Goal: Information Seeking & Learning: Check status

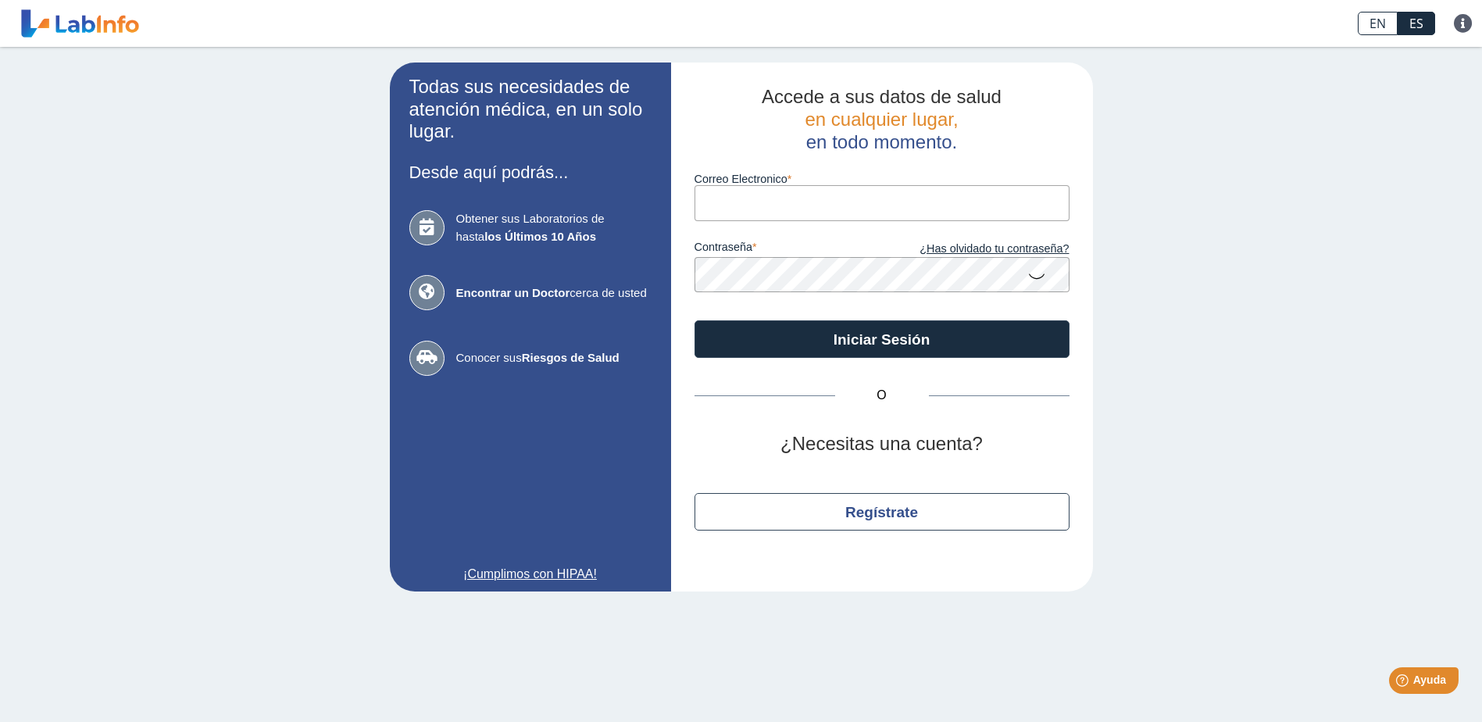
click at [799, 197] on input "Correo Electronico" at bounding box center [882, 202] width 375 height 35
type input "[EMAIL_ADDRESS][DOMAIN_NAME]"
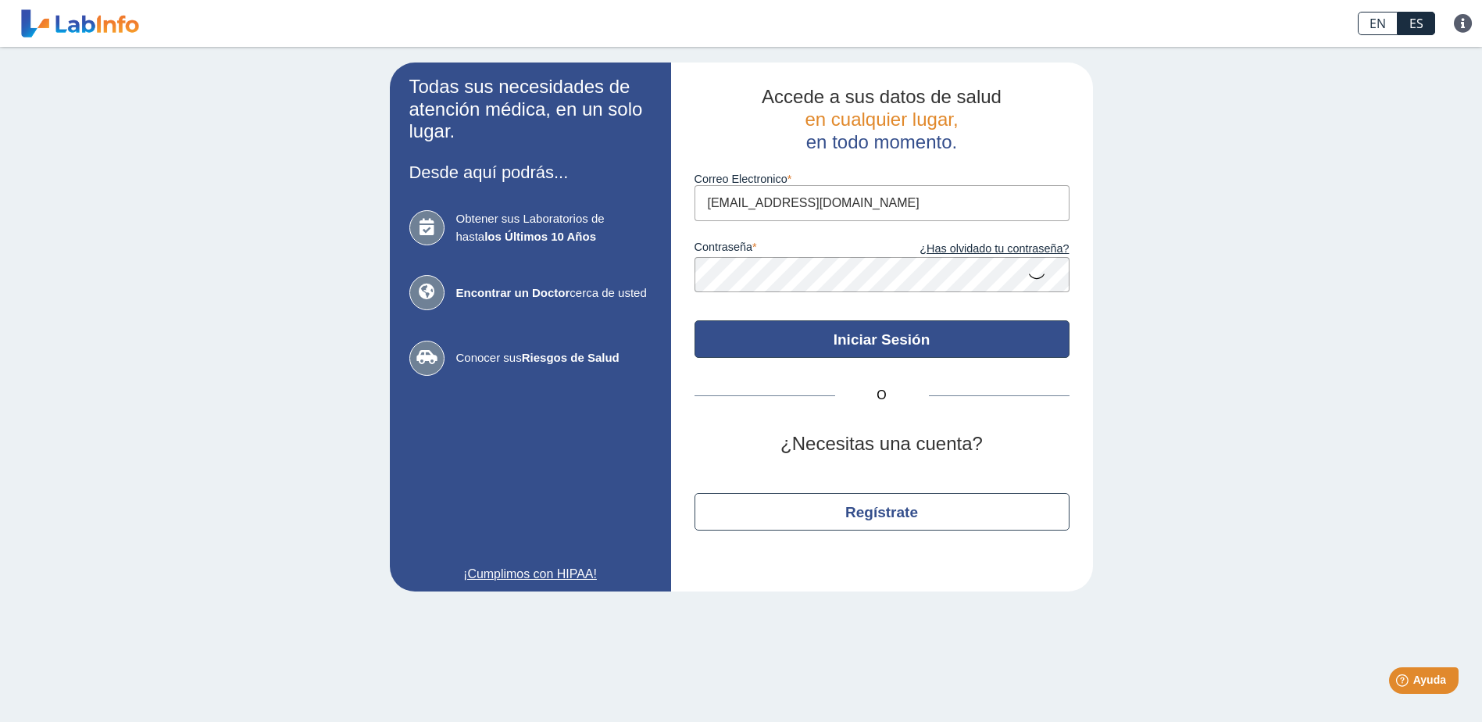
click at [921, 330] on button "Iniciar Sesión" at bounding box center [882, 339] width 375 height 38
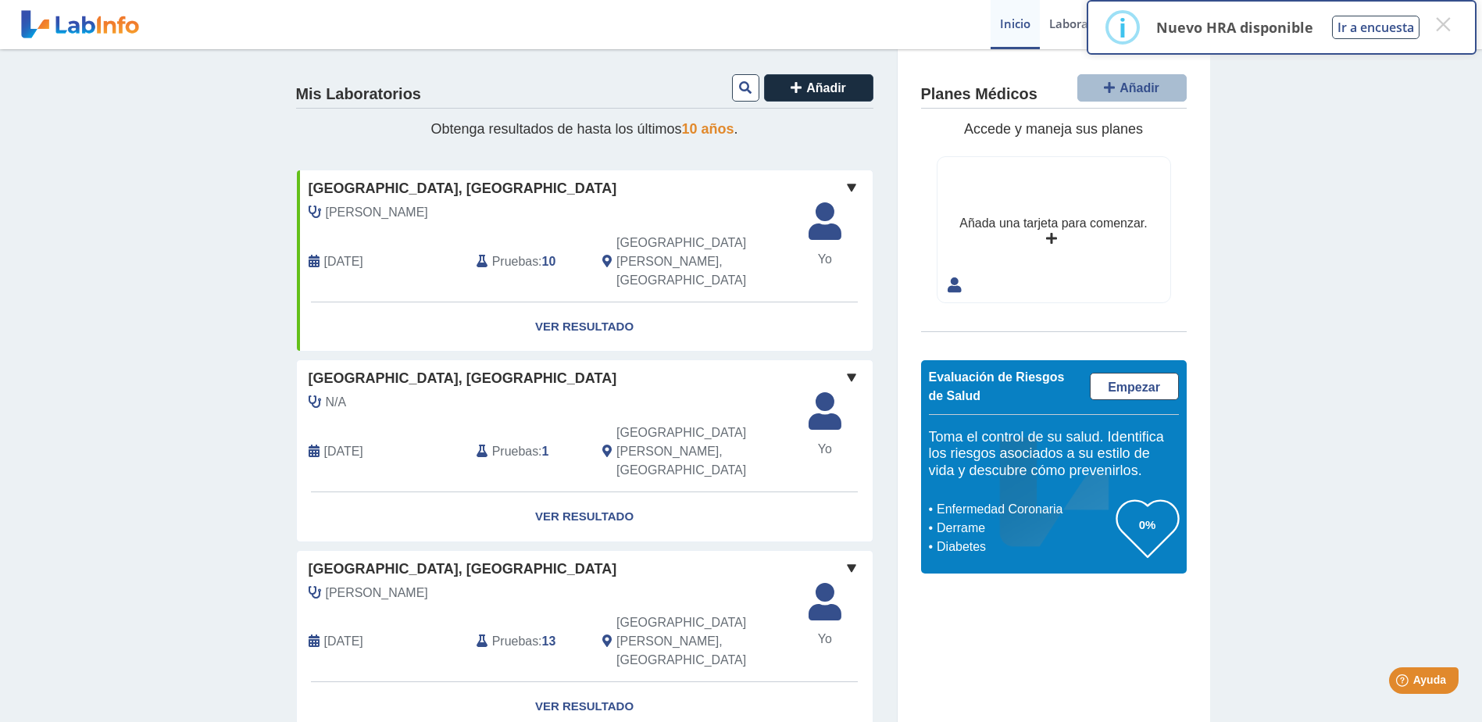
click at [542, 445] on b "1" at bounding box center [545, 451] width 7 height 13
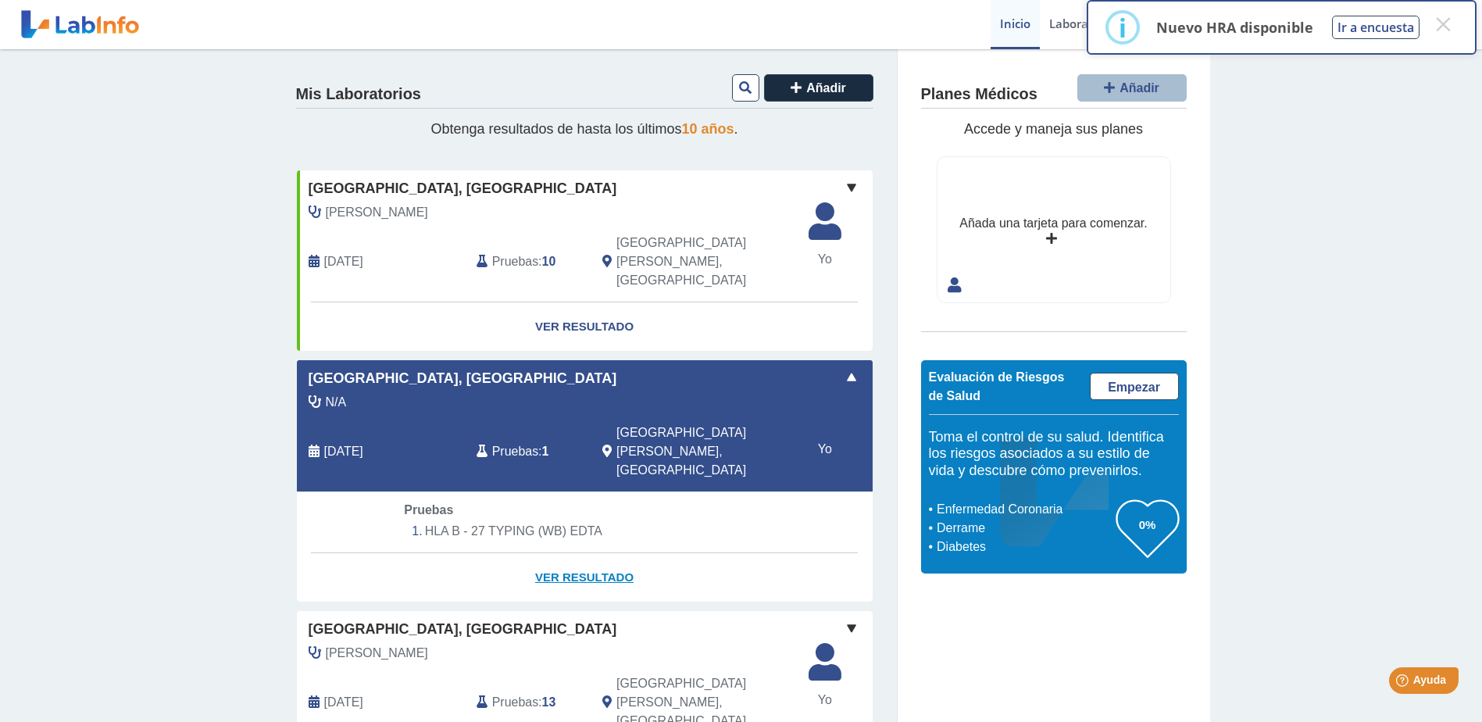
click at [567, 553] on link "Ver Resultado" at bounding box center [585, 577] width 576 height 49
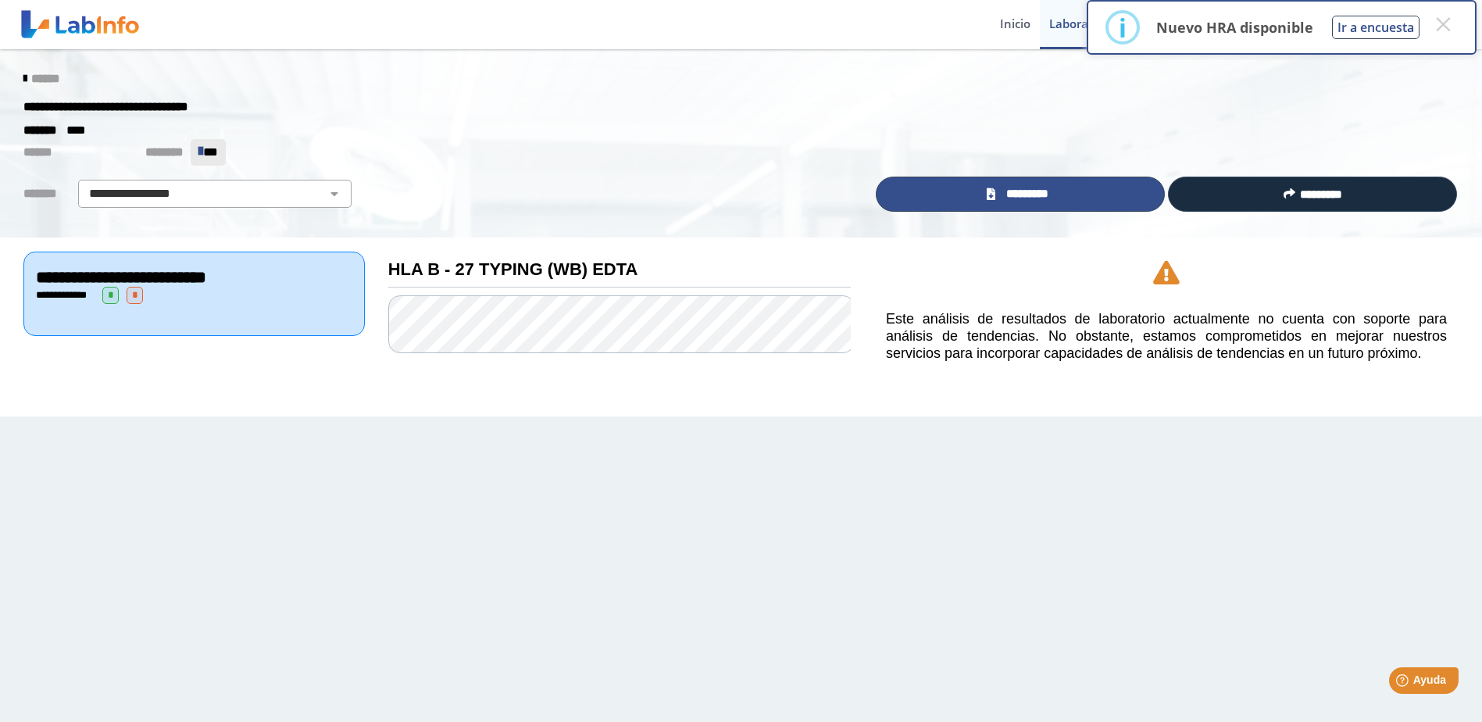
click at [1044, 203] on link "*********" at bounding box center [1020, 194] width 289 height 35
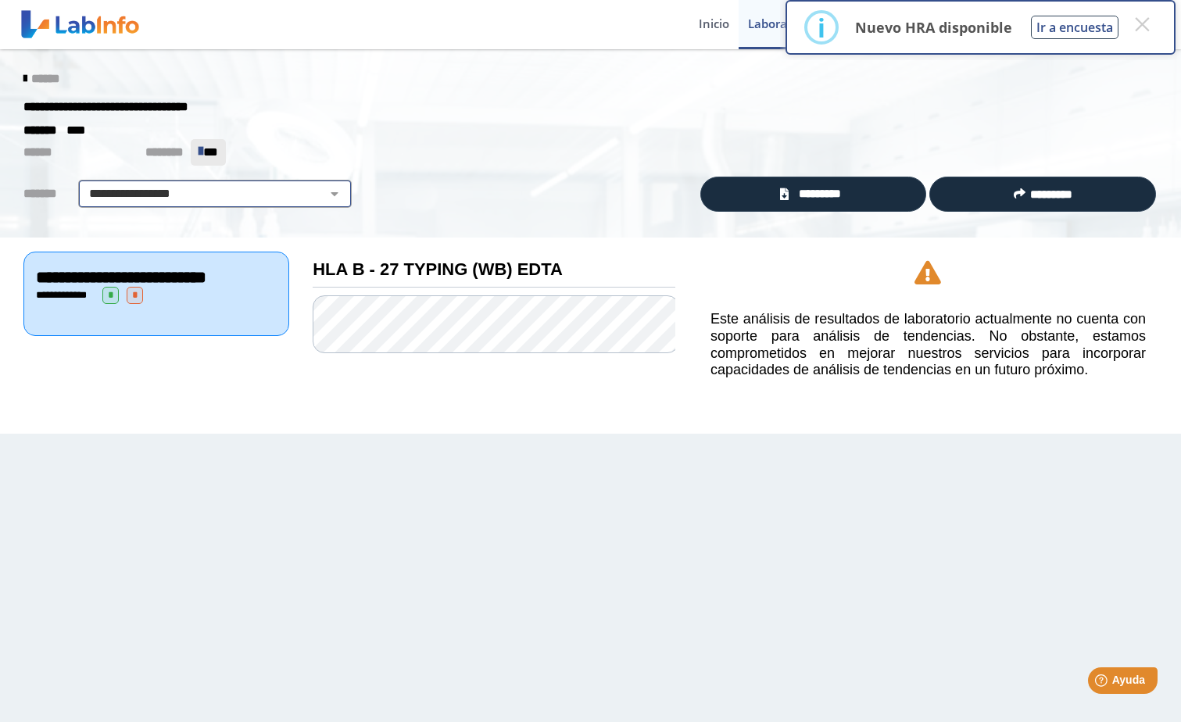
click at [332, 195] on select "**********" at bounding box center [215, 193] width 264 height 19
click at [432, 146] on p "****** ******** ** **" at bounding box center [578, 152] width 1110 height 27
drag, startPoint x: 259, startPoint y: 11, endPoint x: 141, endPoint y: 53, distance: 124.6
click at [446, 143] on p "****** ******** ** **" at bounding box center [578, 152] width 1110 height 27
click at [23, 77] on icon at bounding box center [24, 79] width 3 height 13
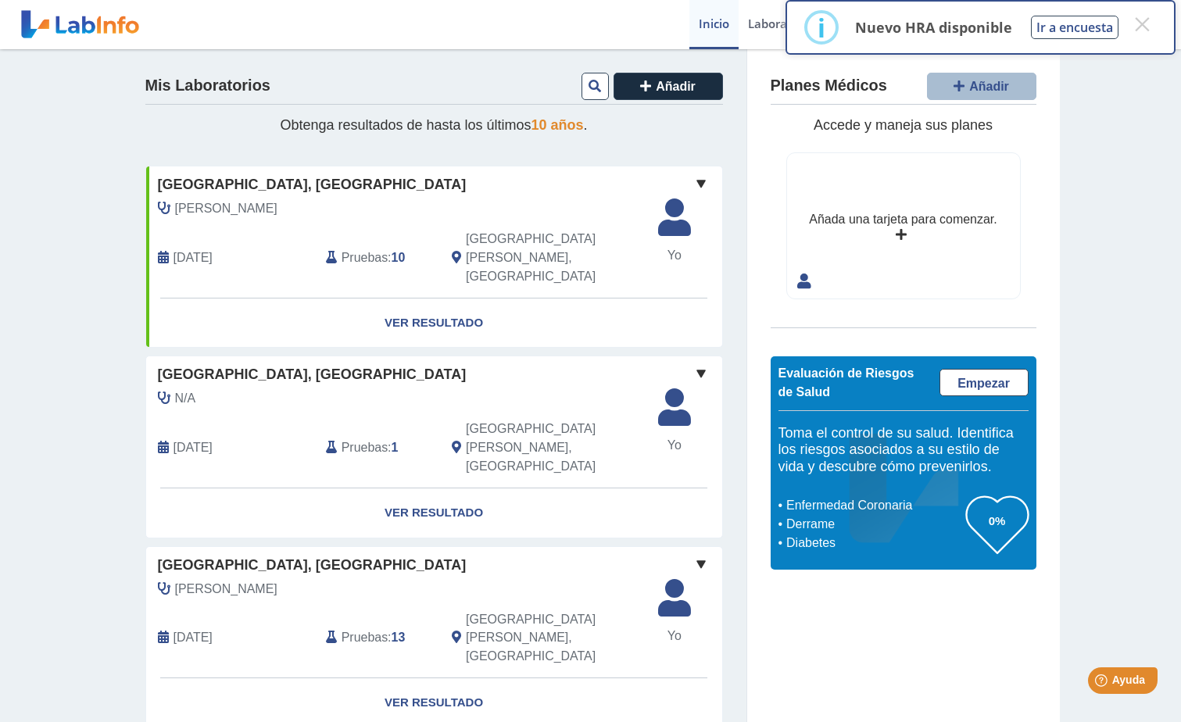
click at [391, 251] on b "10" at bounding box center [398, 257] width 14 height 13
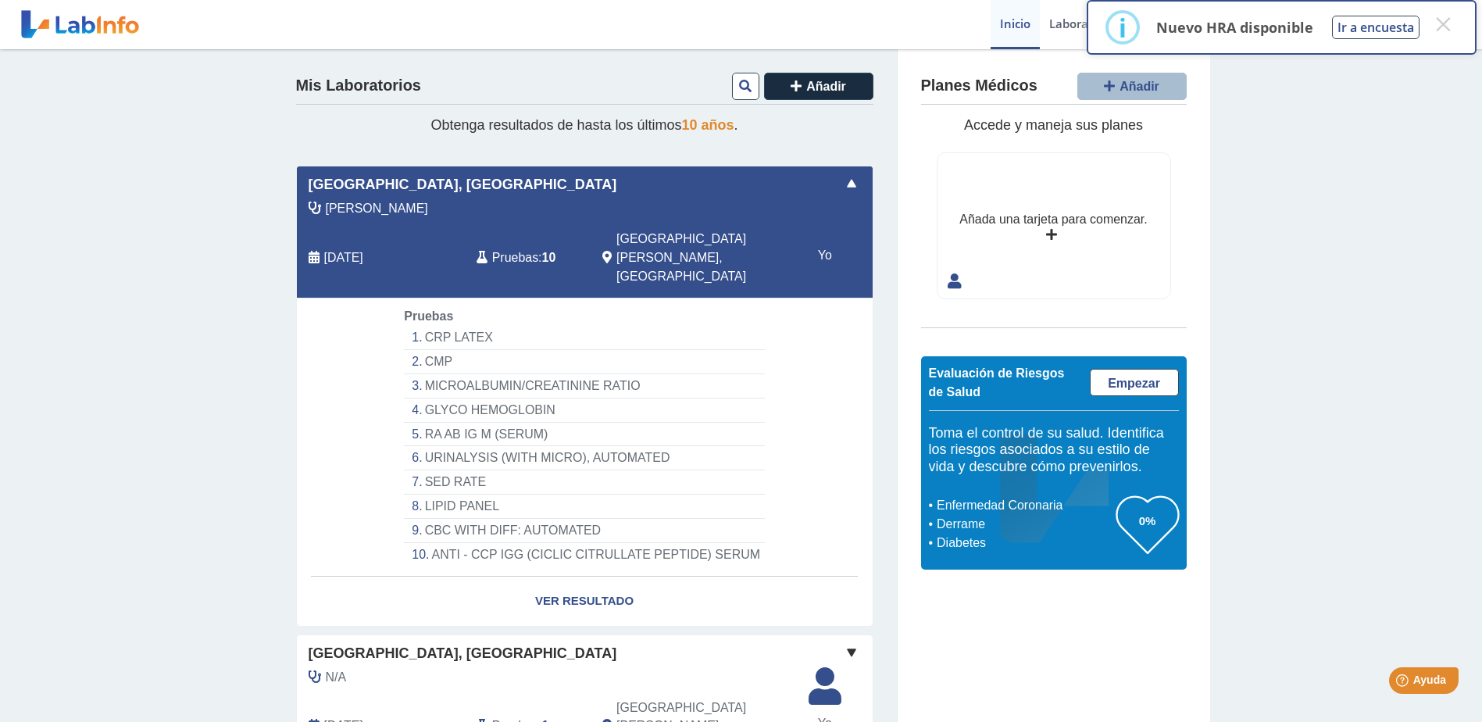
click at [438, 326] on li "CRP LATEX" at bounding box center [584, 338] width 360 height 24
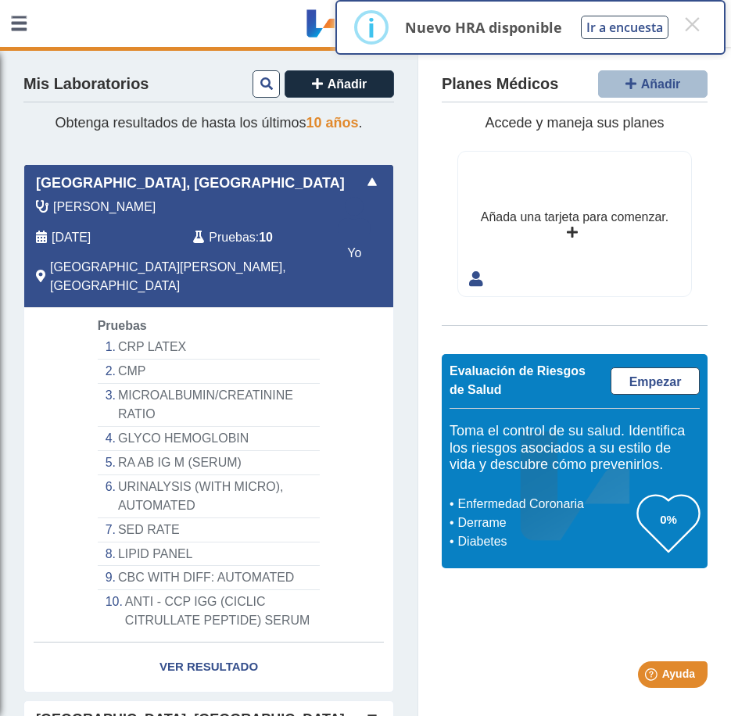
select select "*********"
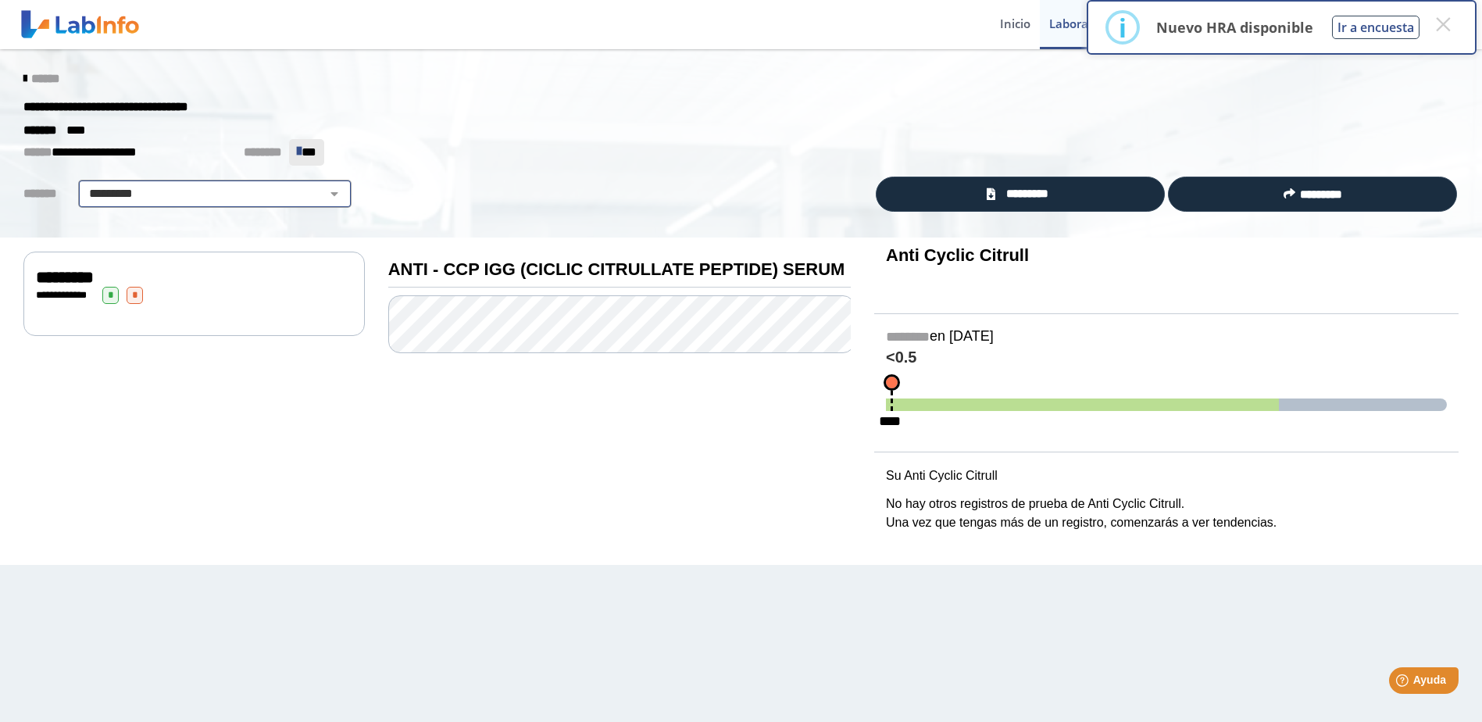
click at [323, 186] on select "**********" at bounding box center [215, 193] width 264 height 19
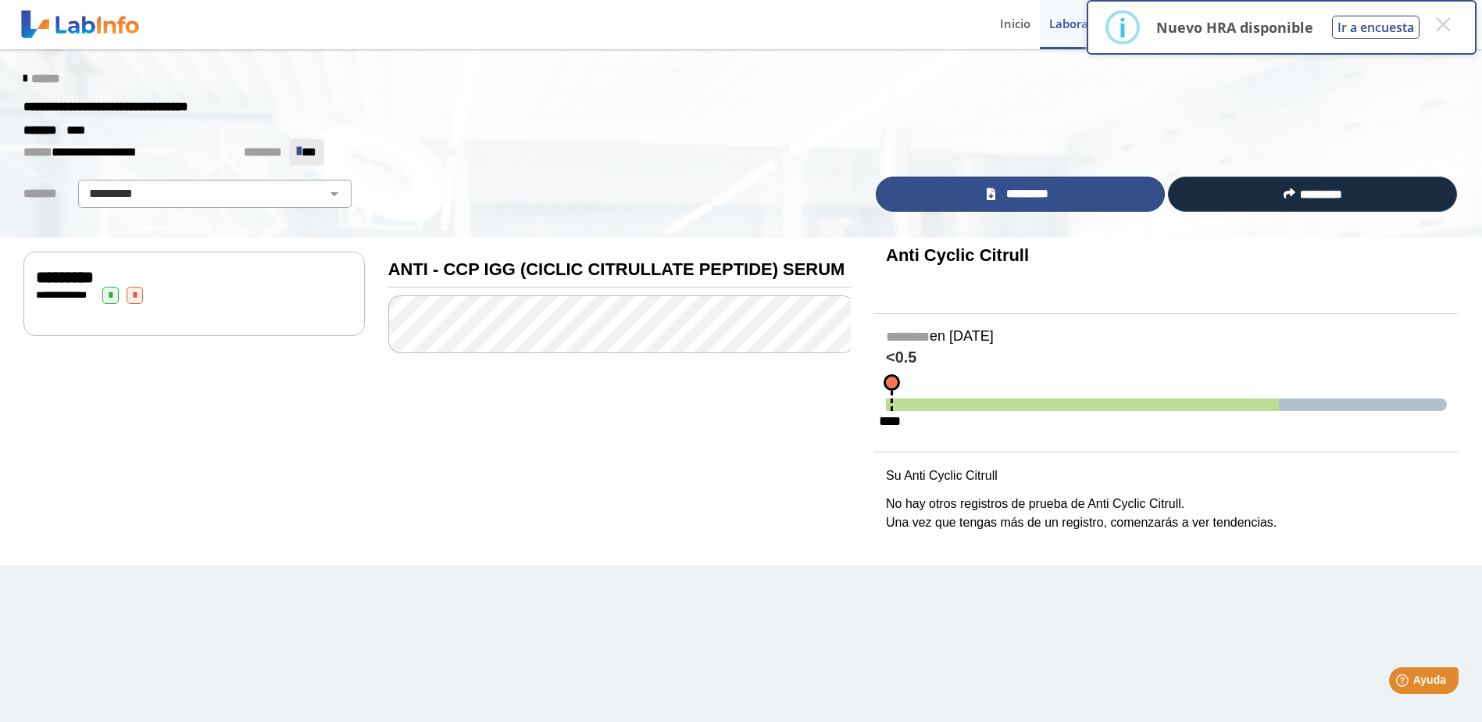
click at [1067, 196] on link "*********" at bounding box center [1020, 194] width 289 height 35
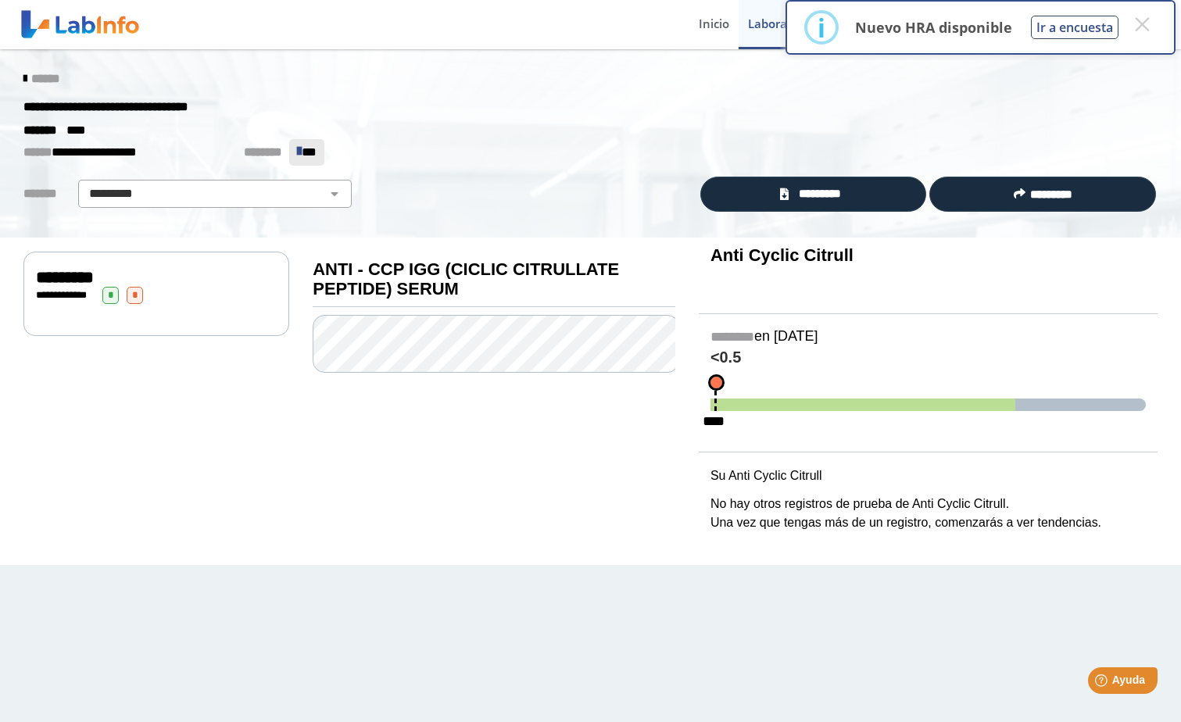
click at [27, 77] on icon at bounding box center [24, 79] width 3 height 13
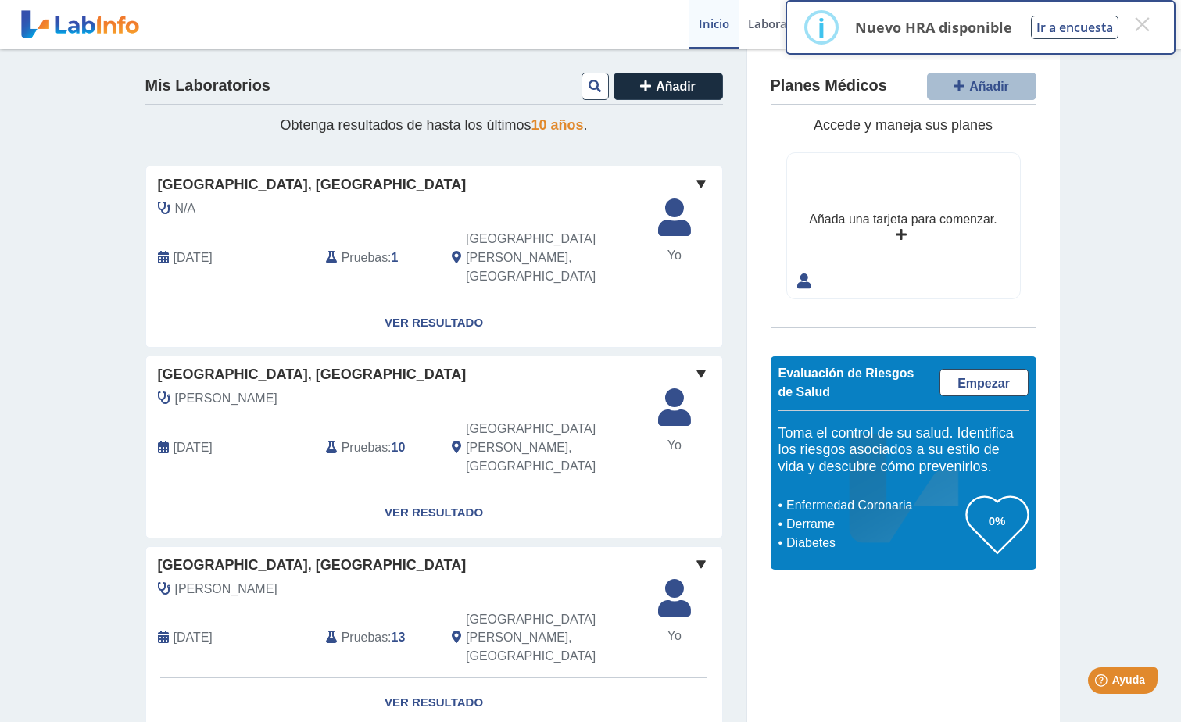
click at [341, 438] on span "Pruebas" at bounding box center [364, 447] width 46 height 19
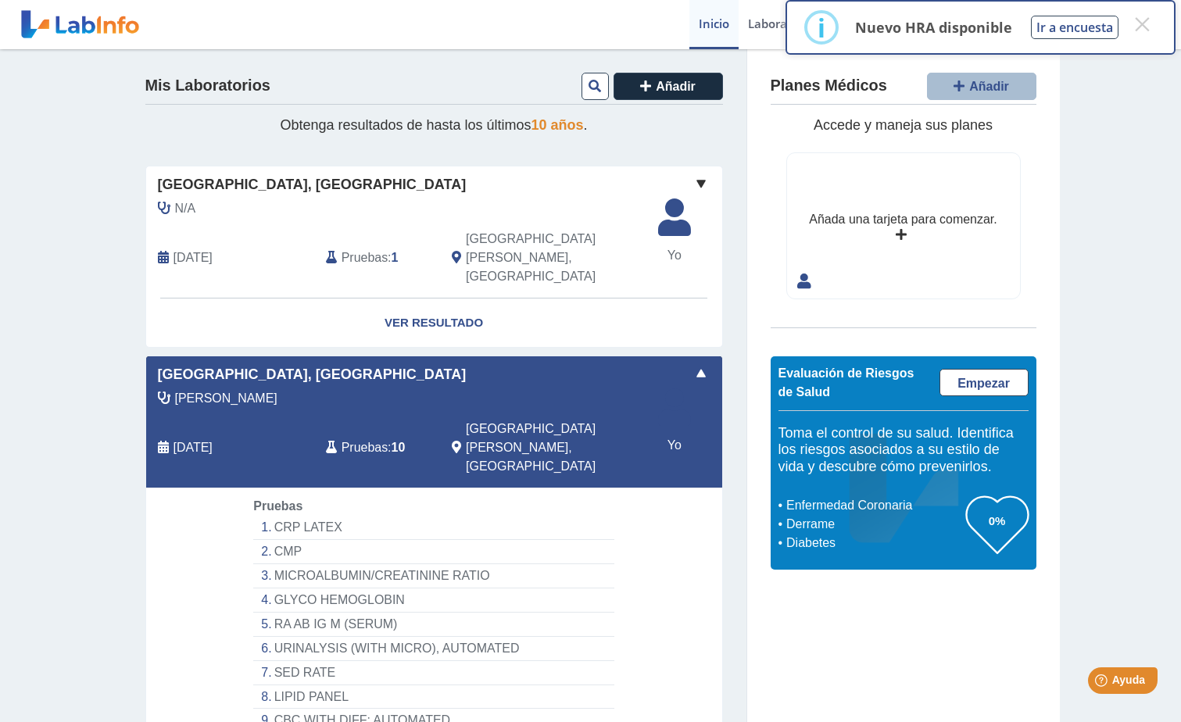
click at [363, 438] on span "Pruebas" at bounding box center [364, 447] width 46 height 19
click at [362, 438] on span "Pruebas" at bounding box center [364, 447] width 46 height 19
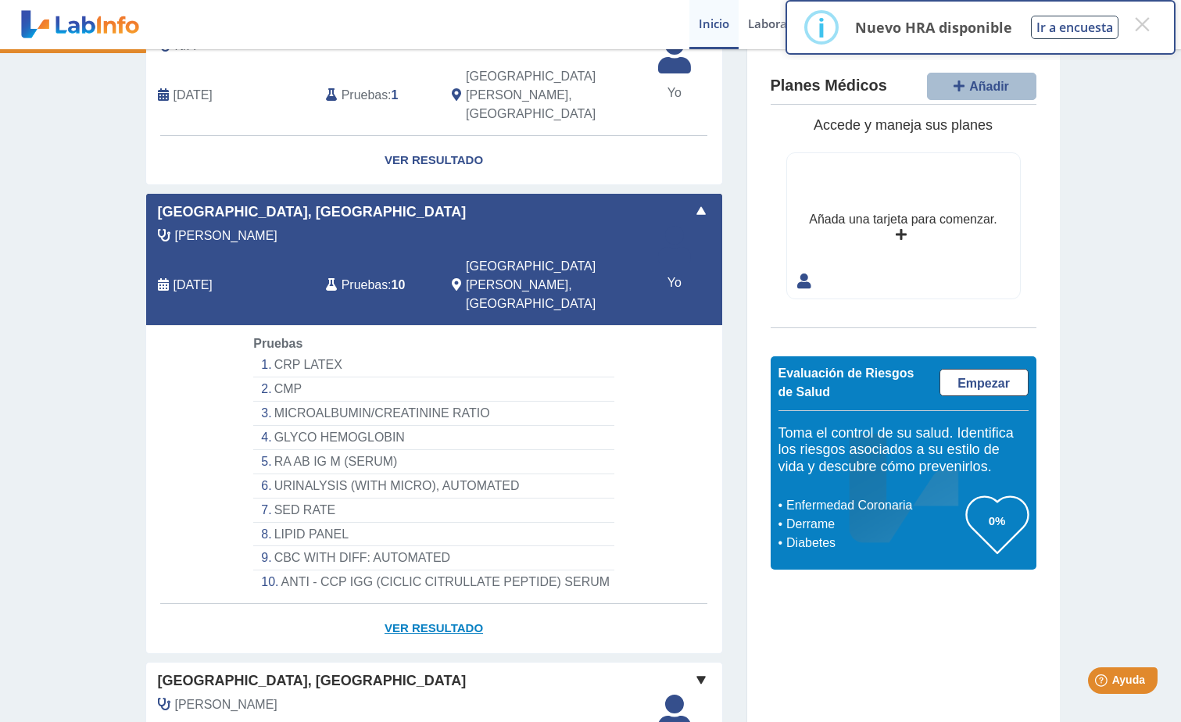
scroll to position [313, 0]
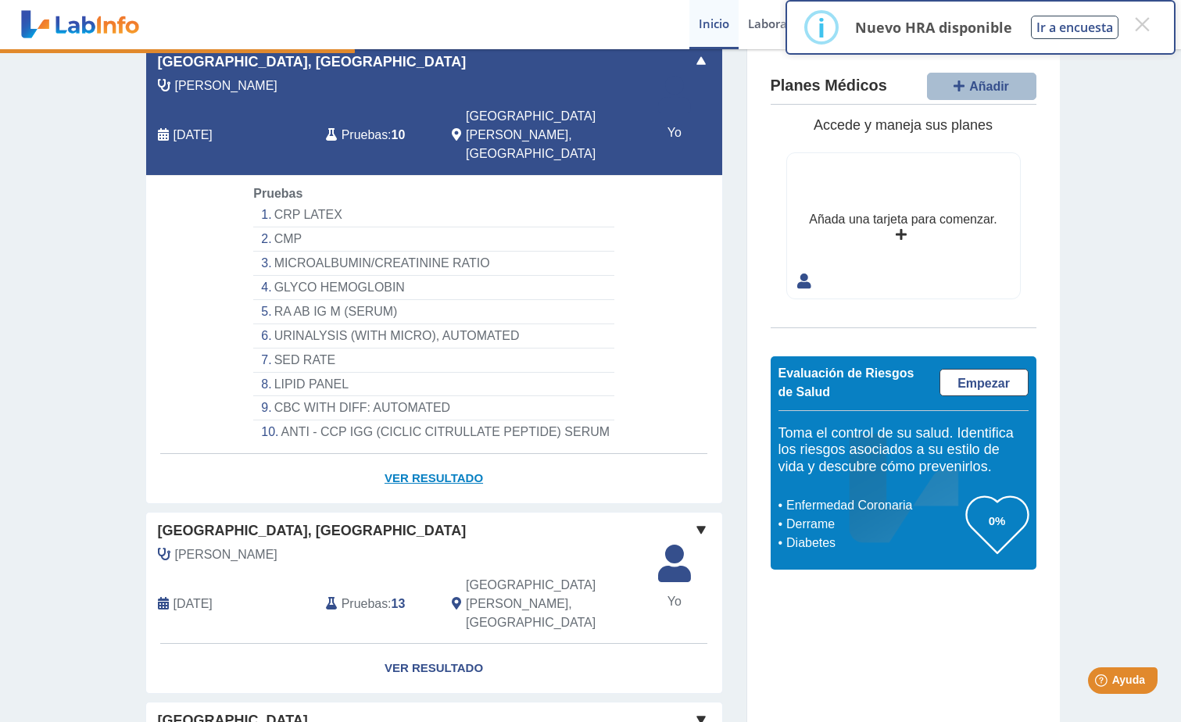
click at [430, 454] on link "Ver Resultado" at bounding box center [434, 478] width 576 height 49
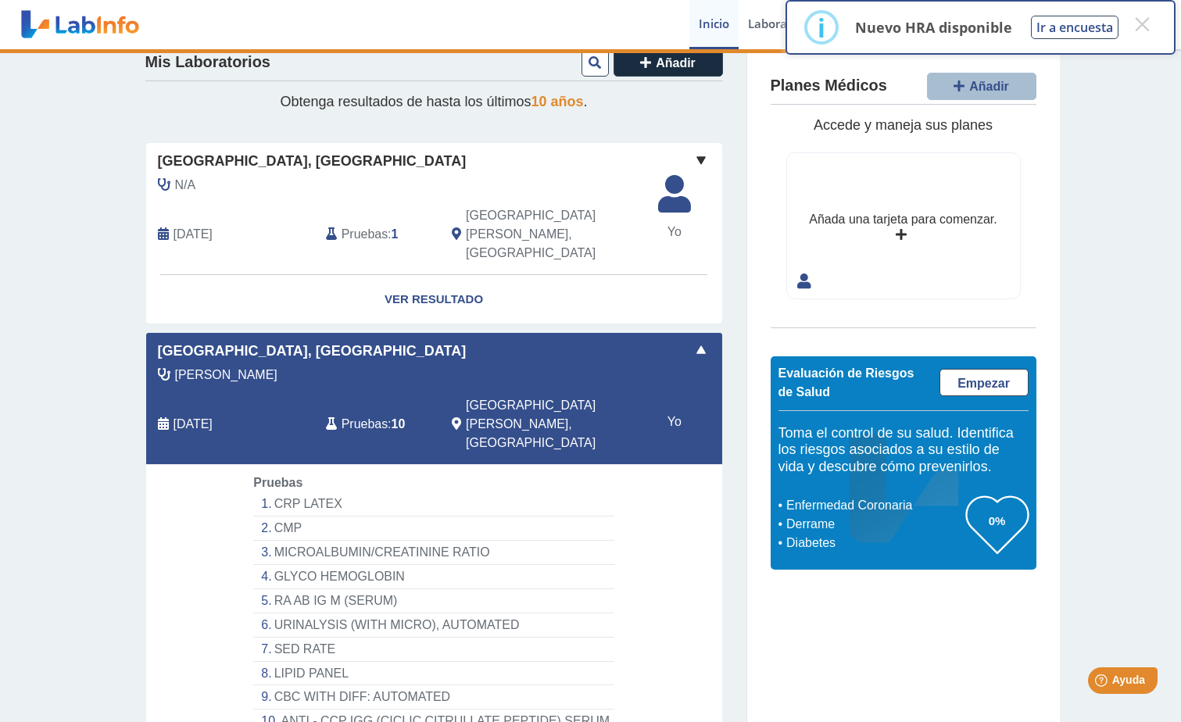
scroll to position [0, 0]
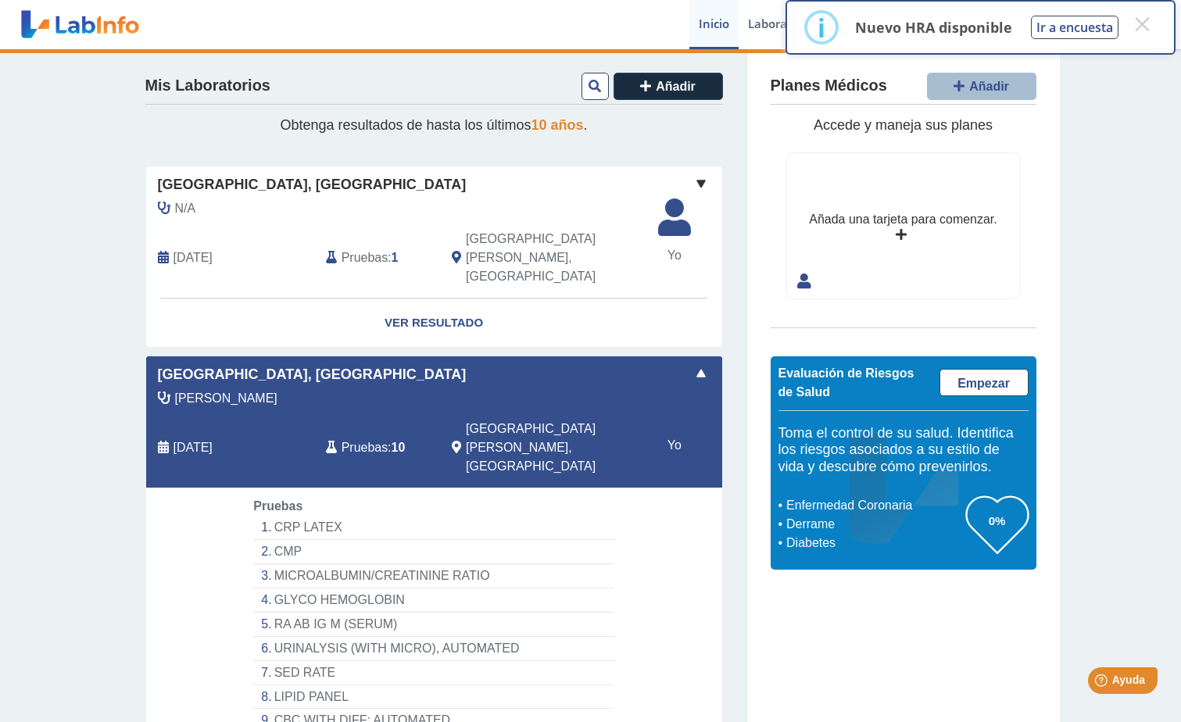
click at [391, 441] on b "10" at bounding box center [398, 447] width 14 height 13
click at [692, 364] on span at bounding box center [701, 373] width 19 height 19
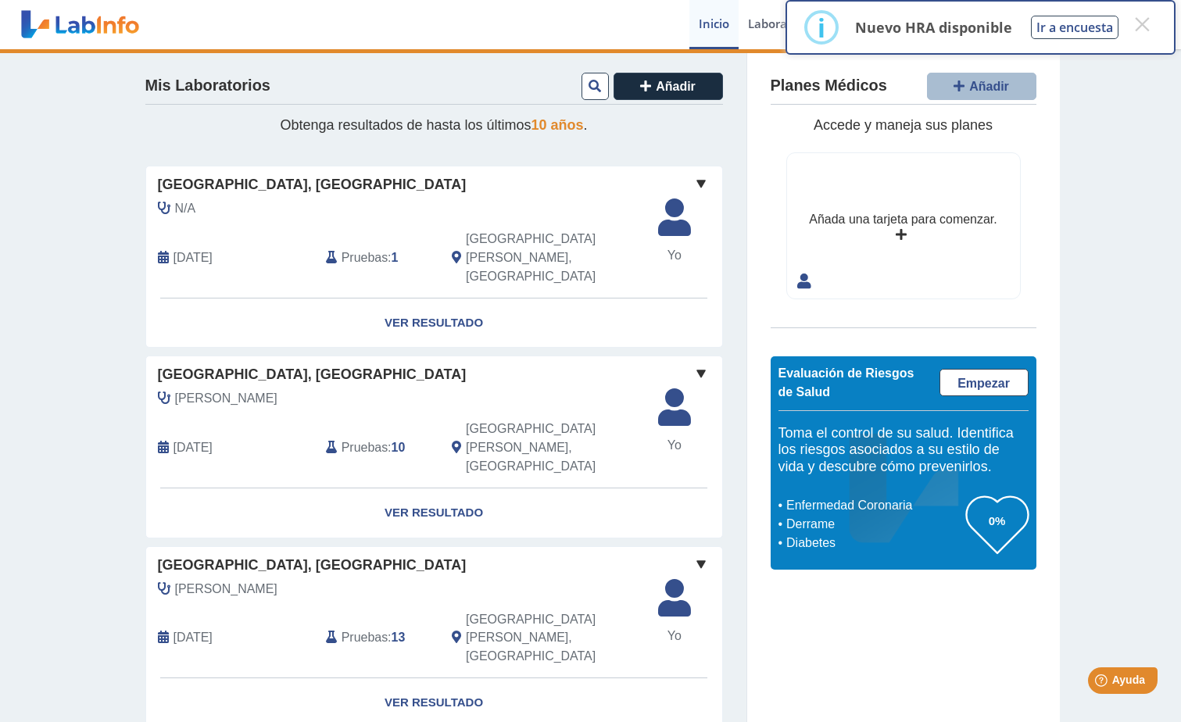
click at [692, 364] on span at bounding box center [701, 373] width 19 height 19
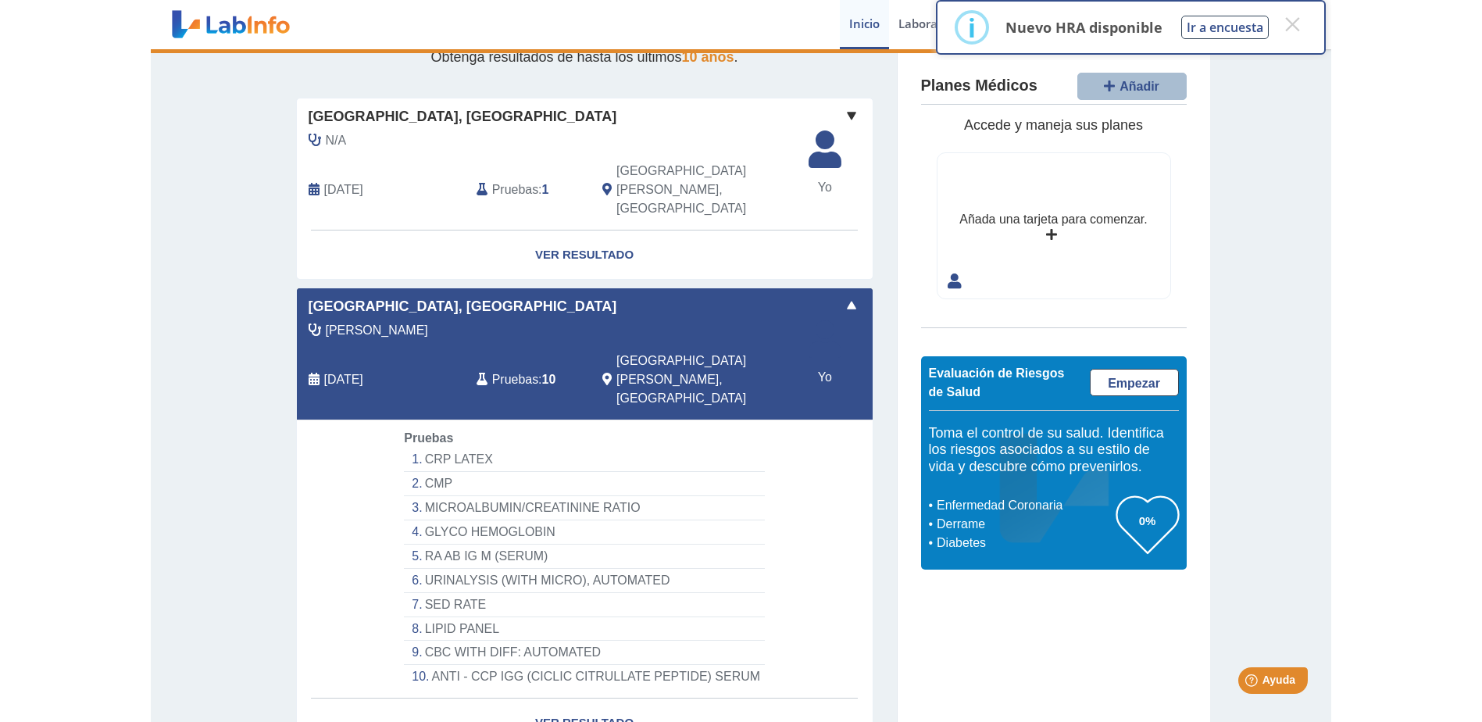
scroll to position [156, 0]
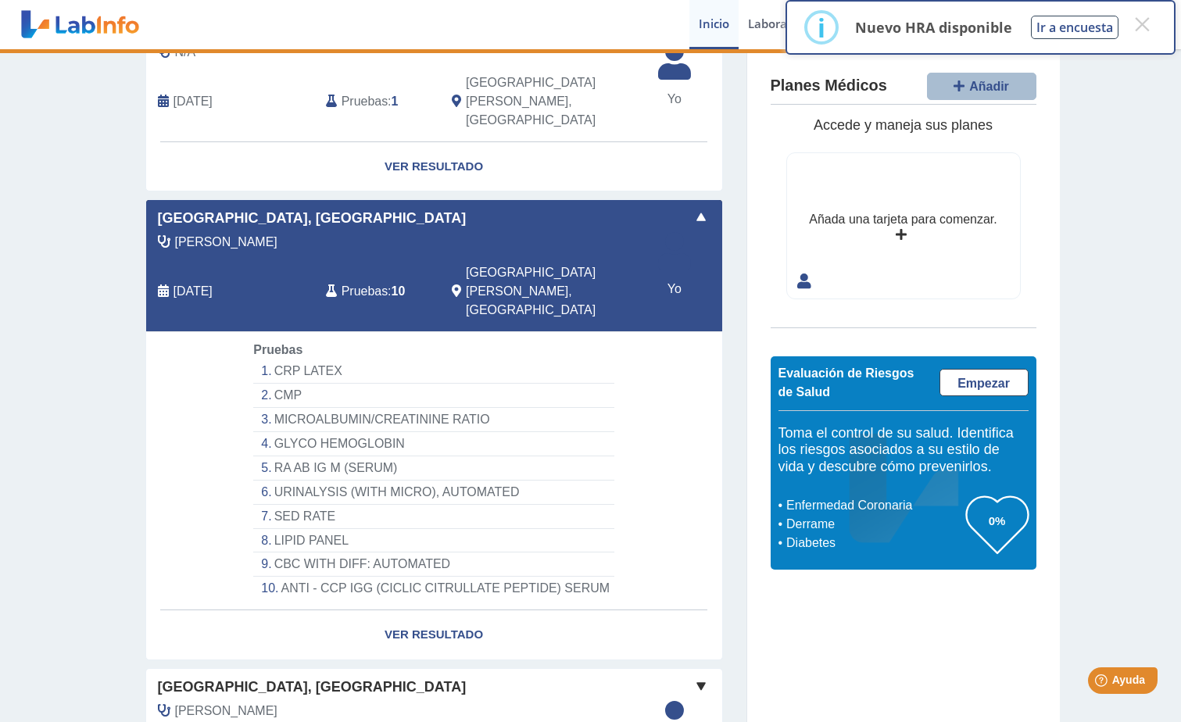
click at [309, 505] on li "SED RATE" at bounding box center [433, 517] width 360 height 24
click at [1139, 28] on button "×" at bounding box center [1142, 24] width 28 height 28
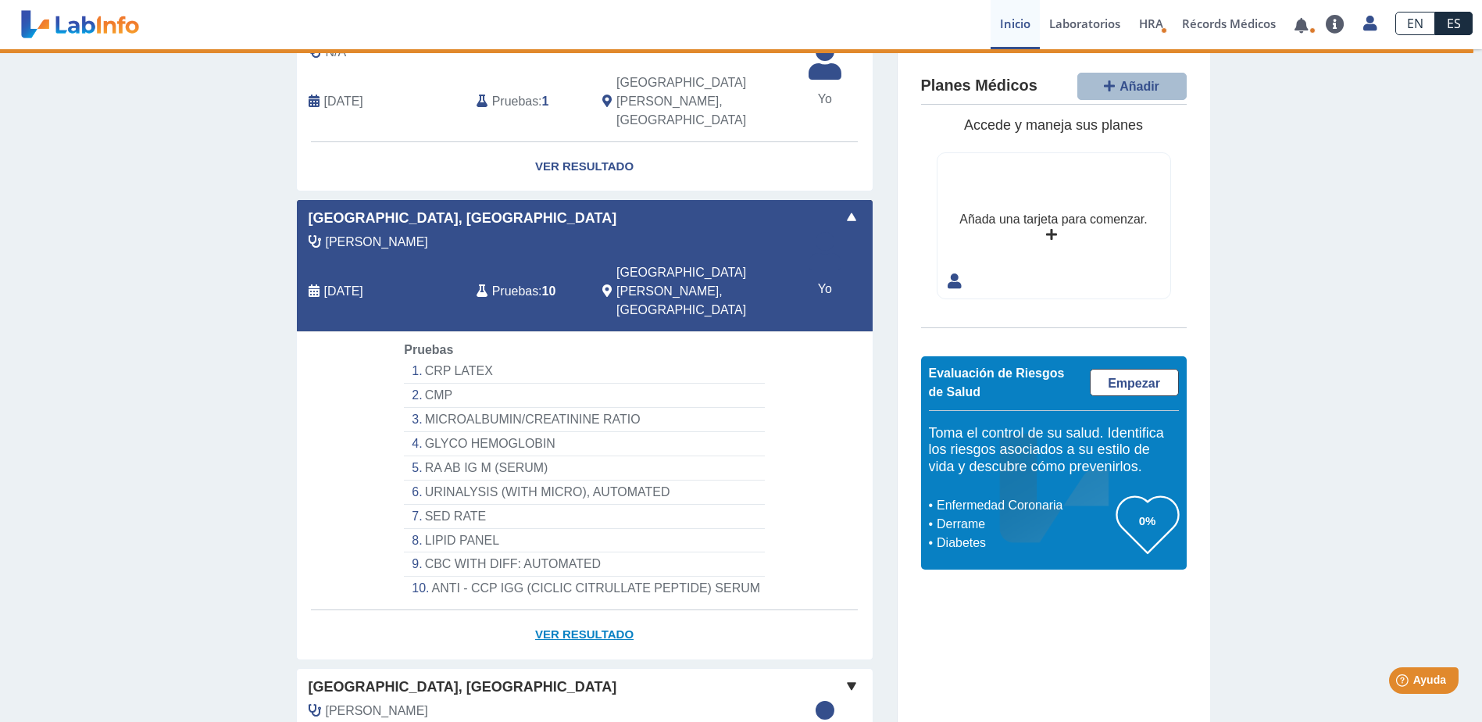
click at [570, 610] on link "Ver Resultado" at bounding box center [585, 634] width 576 height 49
click at [535, 529] on li "LIPID PANEL" at bounding box center [584, 541] width 360 height 24
click at [607, 610] on link "Ver Resultado" at bounding box center [585, 634] width 576 height 49
click at [624, 610] on link "Ver Resultado" at bounding box center [585, 634] width 576 height 49
click at [606, 610] on link "Ver Resultado" at bounding box center [585, 634] width 576 height 49
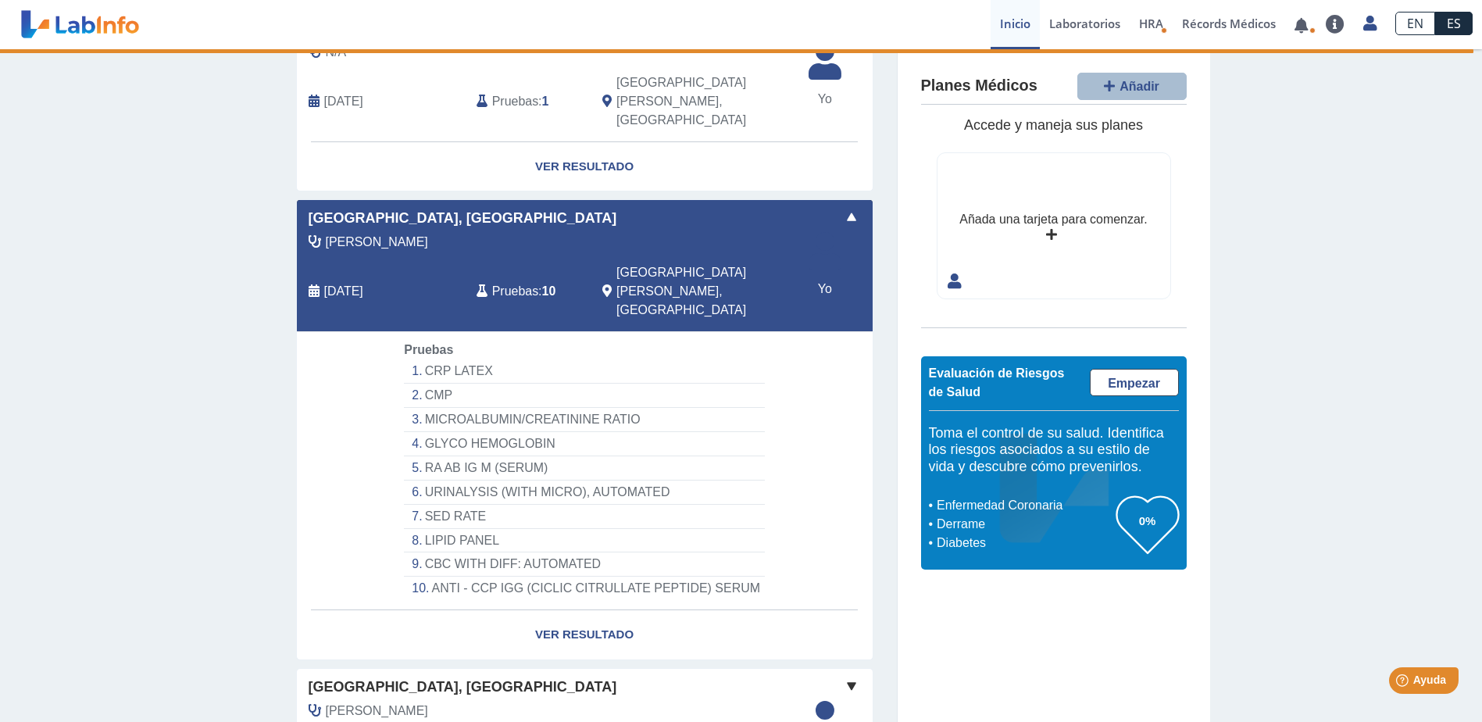
click at [532, 263] on div "Pruebas : 10" at bounding box center [528, 291] width 126 height 56
click at [842, 208] on span at bounding box center [851, 217] width 19 height 19
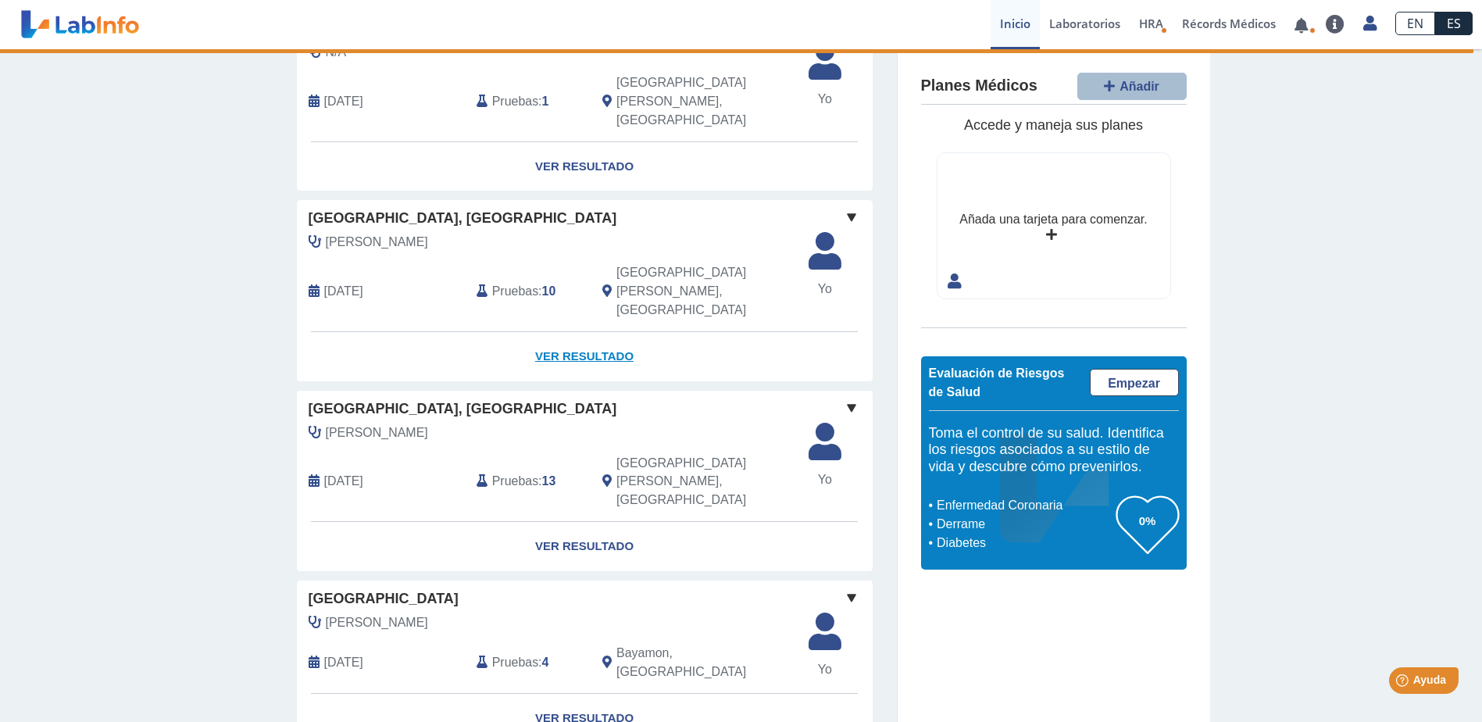
click at [570, 332] on link "Ver Resultado" at bounding box center [585, 356] width 576 height 49
click at [589, 332] on link "Ver Resultado" at bounding box center [585, 356] width 576 height 49
click at [585, 332] on link "Ver Resultado" at bounding box center [585, 356] width 576 height 49
click at [842, 208] on span at bounding box center [851, 217] width 19 height 19
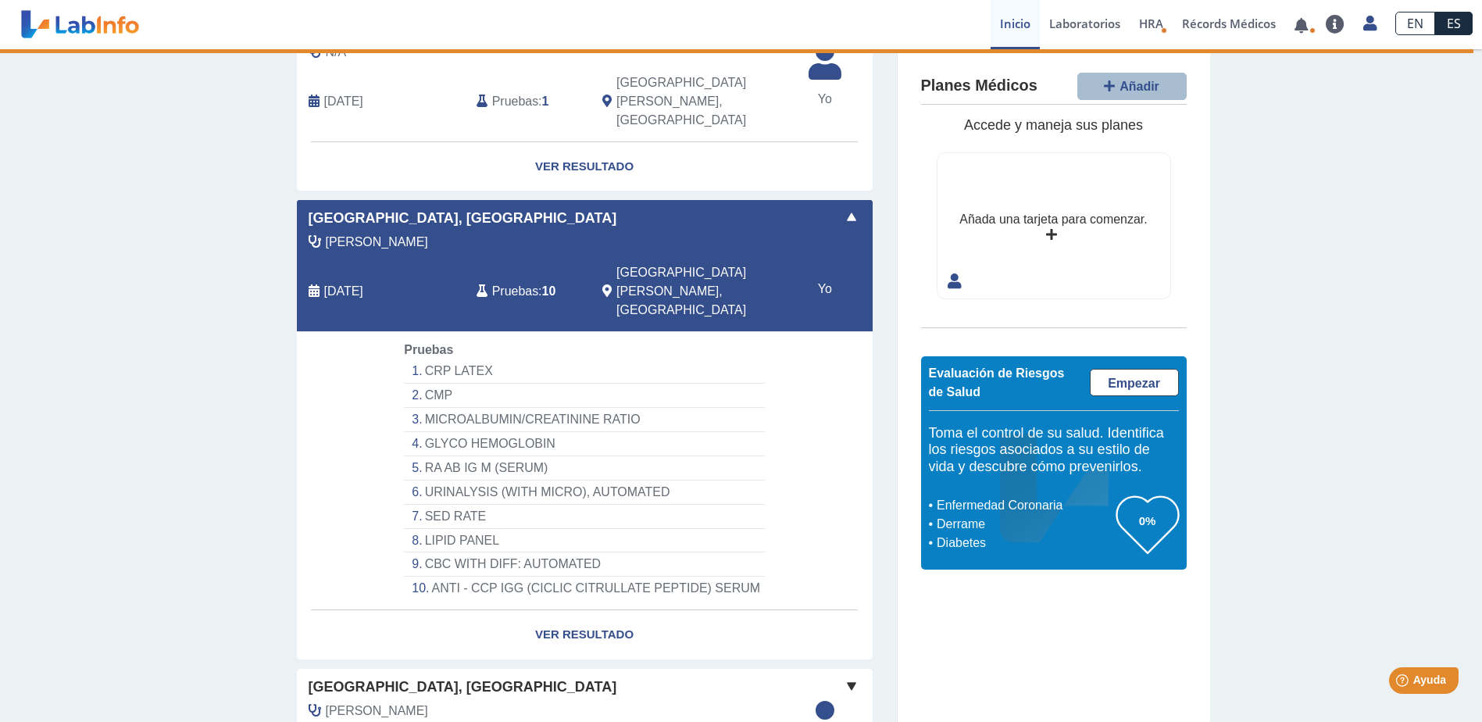
click at [491, 384] on li "CMP" at bounding box center [584, 396] width 360 height 24
click at [581, 552] on li "CBC WITH DIFF: AUTOMATED" at bounding box center [584, 564] width 360 height 24
click at [423, 577] on li "ANTI - CCP IGG (CICLIC CITRULLATE PEPTIDE) SERUM" at bounding box center [584, 588] width 360 height 23
click at [309, 285] on icon at bounding box center [314, 291] width 11 height 13
click at [581, 432] on li "GLYCO HEMOGLOBIN" at bounding box center [584, 444] width 360 height 24
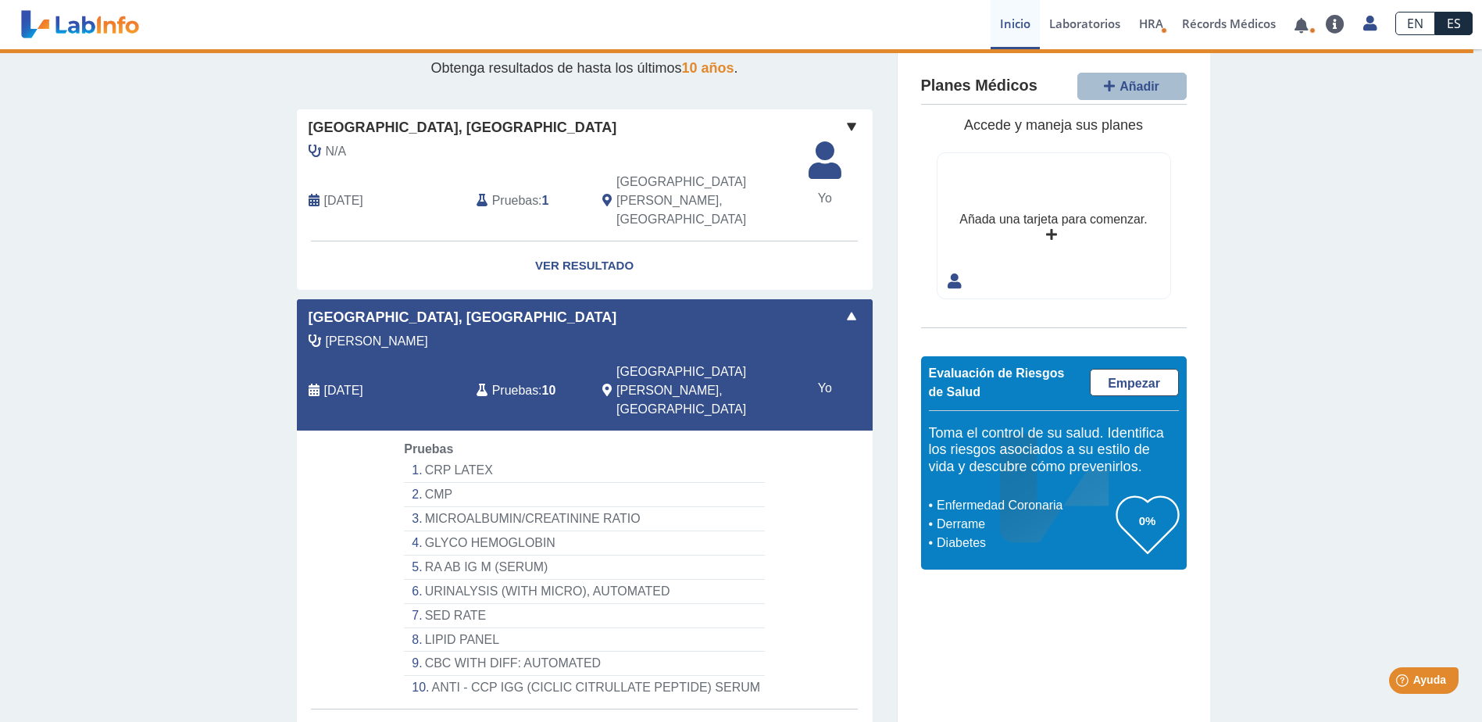
scroll to position [0, 0]
